Goal: Transaction & Acquisition: Purchase product/service

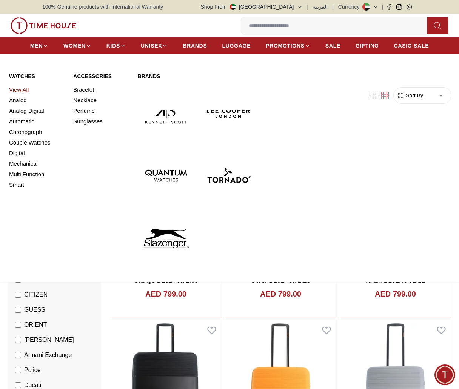
click at [16, 89] on link "View All" at bounding box center [36, 90] width 55 height 11
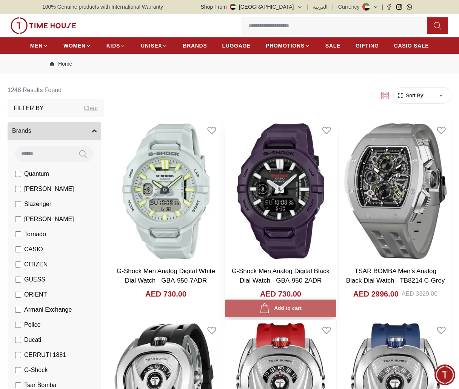
click at [276, 310] on div "Add to cart" at bounding box center [281, 309] width 42 height 10
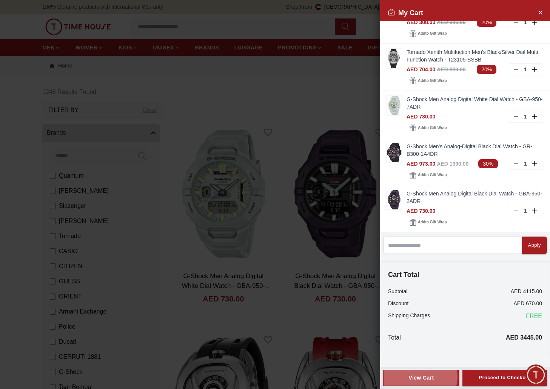
click at [420, 377] on div "View Cart" at bounding box center [421, 378] width 63 height 8
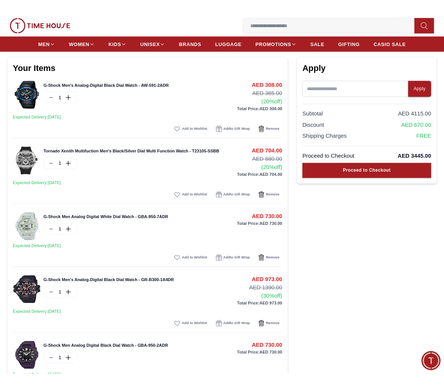
scroll to position [46, 0]
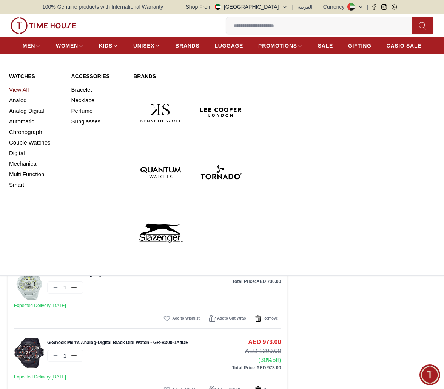
click at [23, 87] on link "View All" at bounding box center [35, 90] width 53 height 11
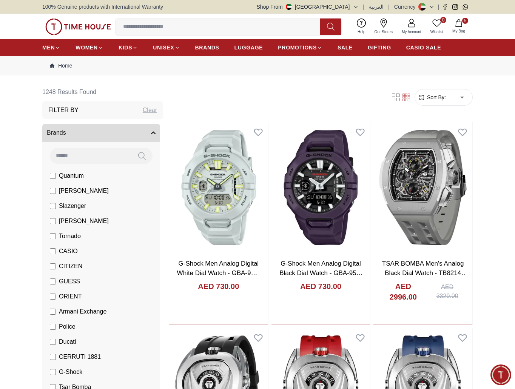
click at [444, 24] on button "5 My Bag" at bounding box center [459, 27] width 22 height 18
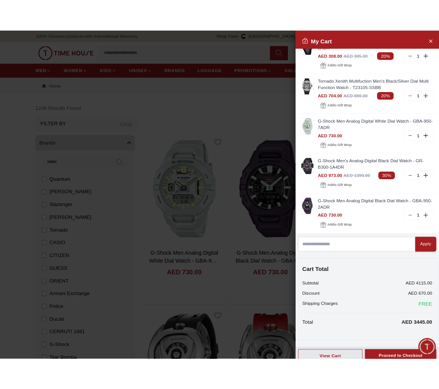
scroll to position [25, 0]
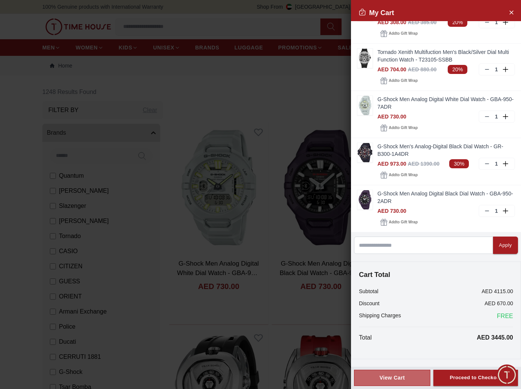
click at [406, 377] on div "View Cart" at bounding box center [391, 378] width 63 height 8
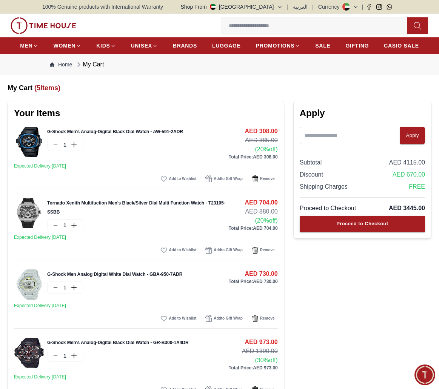
click at [426, 65] on div "Home My Cart" at bounding box center [219, 64] width 439 height 21
